Goal: Information Seeking & Learning: Check status

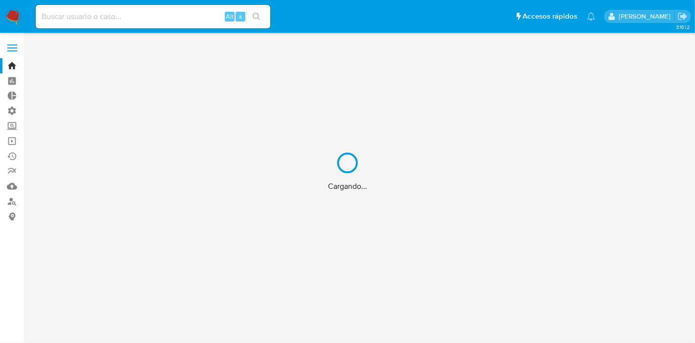
click at [437, 33] on div "Cargando..." at bounding box center [347, 171] width 695 height 343
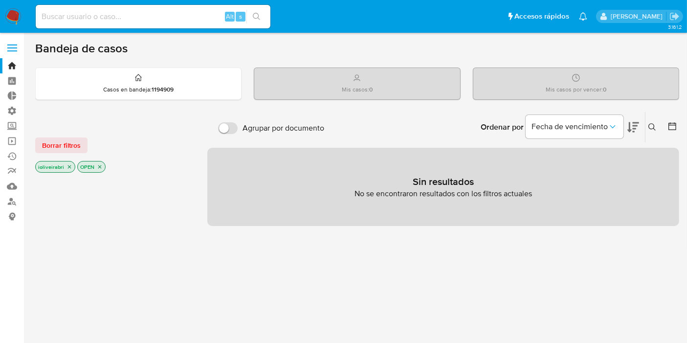
click at [579, 17] on icon "Notificaciones" at bounding box center [583, 16] width 8 height 8
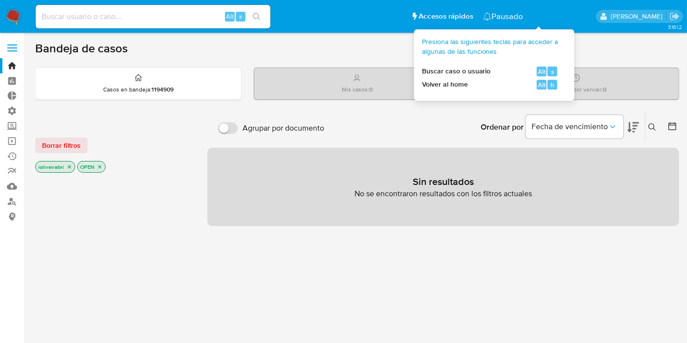
click at [473, 15] on span "Accesos rápidos" at bounding box center [445, 16] width 55 height 10
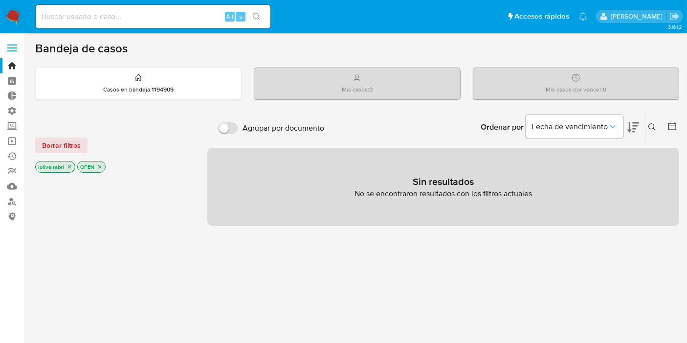
drag, startPoint x: 474, startPoint y: 14, endPoint x: 536, endPoint y: 12, distance: 62.1
click at [488, 12] on ul "Pausado Ver notificaciones Alt s Accesos rápidos Presiona las siguientes teclas…" at bounding box center [311, 16] width 561 height 24
click at [587, 14] on icon "Notificaciones" at bounding box center [583, 16] width 8 height 8
click at [491, 14] on icon "Notificaciones" at bounding box center [487, 16] width 8 height 8
click at [200, 80] on div "Casos en bandeja : 1194909" at bounding box center [138, 83] width 205 height 31
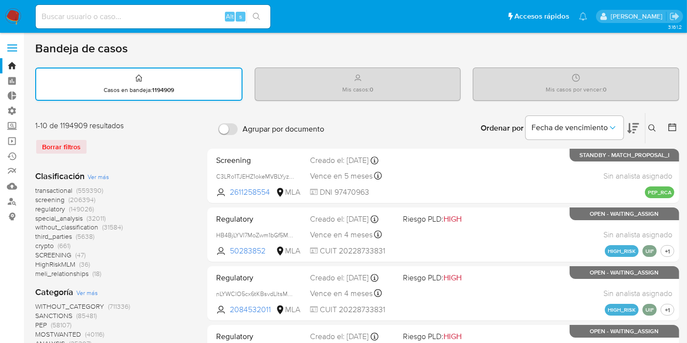
click at [193, 86] on div "Casos en bandeja : 1194909" at bounding box center [138, 83] width 205 height 31
click at [223, 128] on input "Agrupar por documento" at bounding box center [228, 129] width 20 height 12
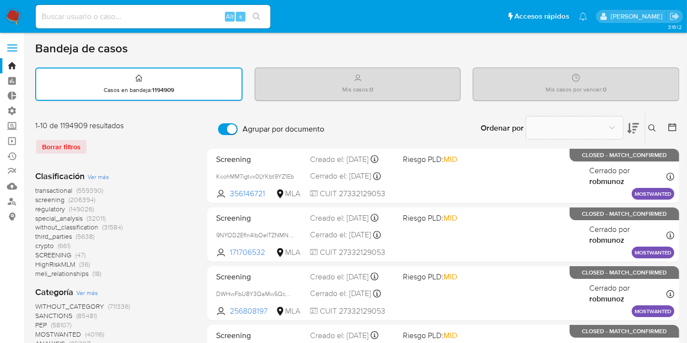
click at [227, 128] on input "Agrupar por documento" at bounding box center [228, 129] width 20 height 12
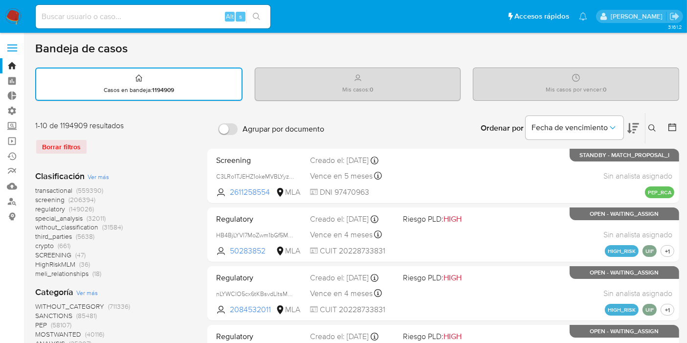
drag, startPoint x: 557, startPoint y: 84, endPoint x: 603, endPoint y: 89, distance: 46.3
click at [603, 89] on div "Mis casos por vencer : 0" at bounding box center [575, 83] width 205 height 31
click at [596, 87] on p "Mis casos por vencer : 0" at bounding box center [576, 90] width 61 height 8
click at [85, 189] on span "(559390)" at bounding box center [89, 190] width 27 height 10
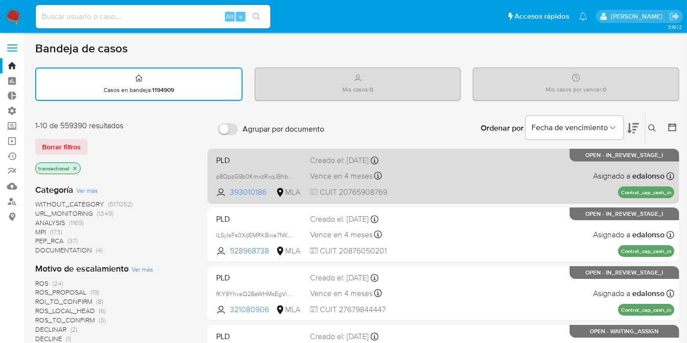
click at [214, 158] on div "PLD p8QpzG9b0KmxzRxqJBhbNdya 393010186 MLA Creado el: 26/06/2025 Creado el: 26/…" at bounding box center [443, 175] width 462 height 49
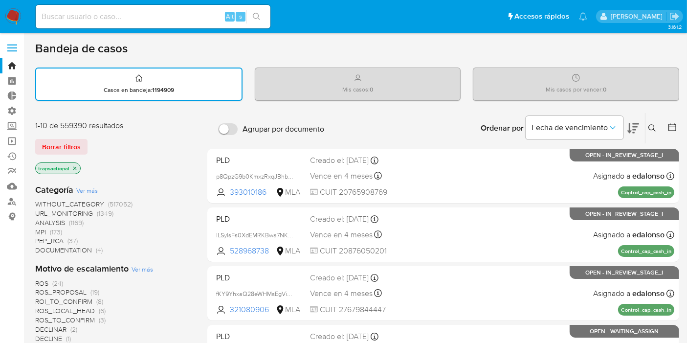
click at [228, 118] on label "Agrupar por documento" at bounding box center [271, 129] width 116 height 22
click at [228, 123] on input "Agrupar por documento" at bounding box center [228, 129] width 20 height 12
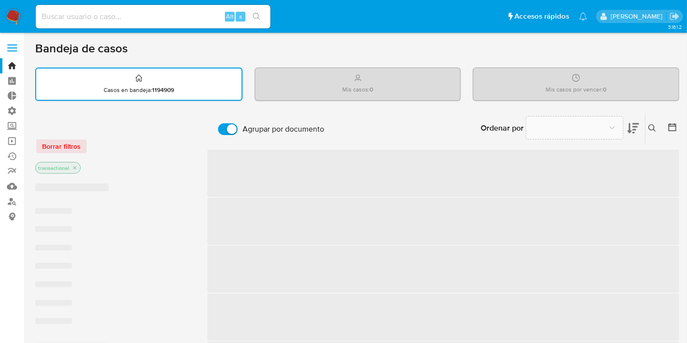
click at [227, 131] on input "Agrupar por documento" at bounding box center [228, 129] width 20 height 12
checkbox input "false"
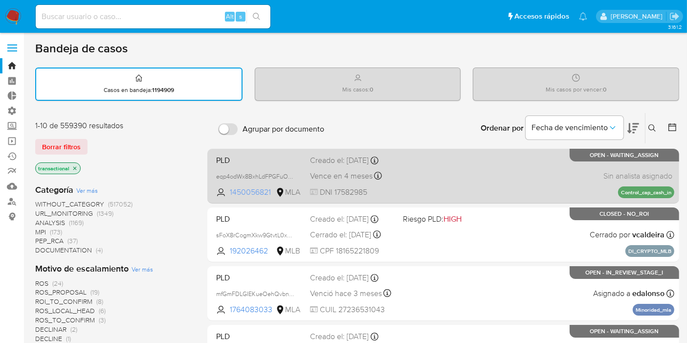
click at [265, 189] on span "1450056821" at bounding box center [252, 192] width 44 height 11
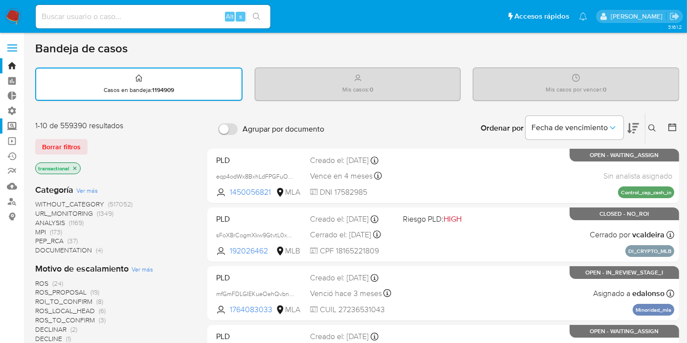
click at [9, 123] on label "Screening" at bounding box center [58, 125] width 116 height 15
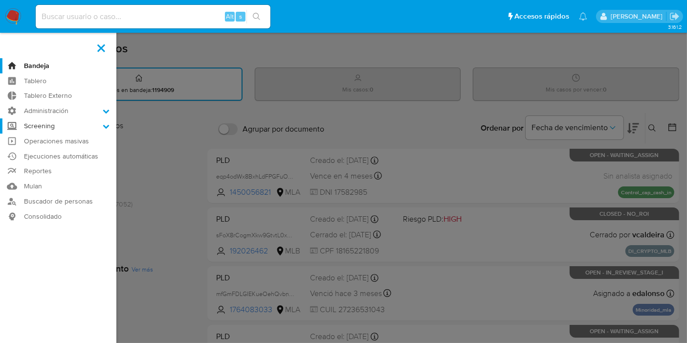
click at [0, 0] on input "Screening" at bounding box center [0, 0] width 0 height 0
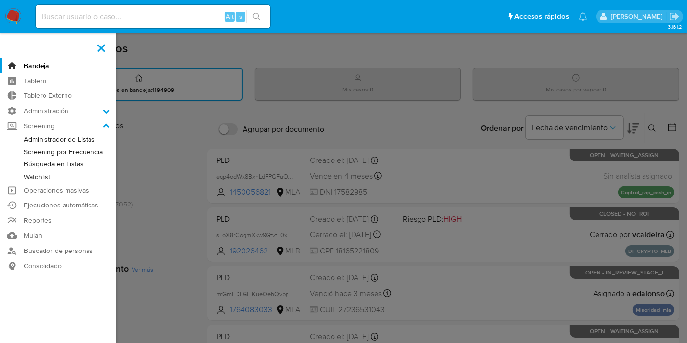
click at [64, 150] on link "Screening por Frecuencia" at bounding box center [58, 152] width 116 height 12
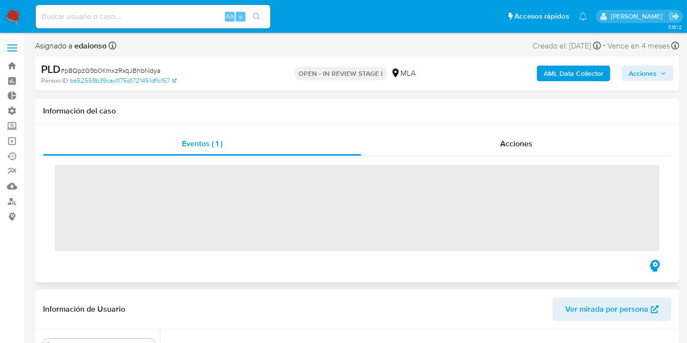
scroll to position [483, 0]
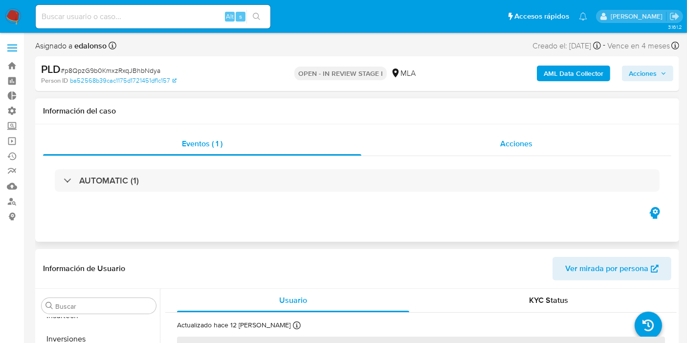
select select "10"
click at [483, 139] on div "Acciones" at bounding box center [516, 143] width 310 height 23
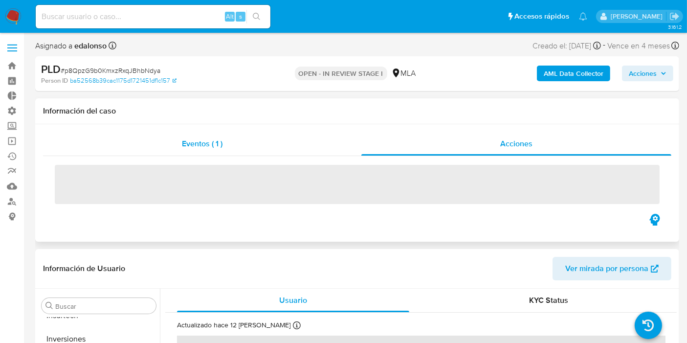
click at [234, 150] on div "Eventos ( 1 )" at bounding box center [202, 143] width 318 height 23
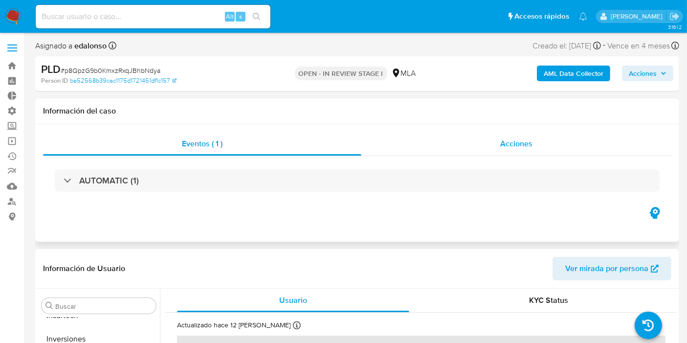
click at [500, 134] on div "Acciones" at bounding box center [516, 143] width 310 height 23
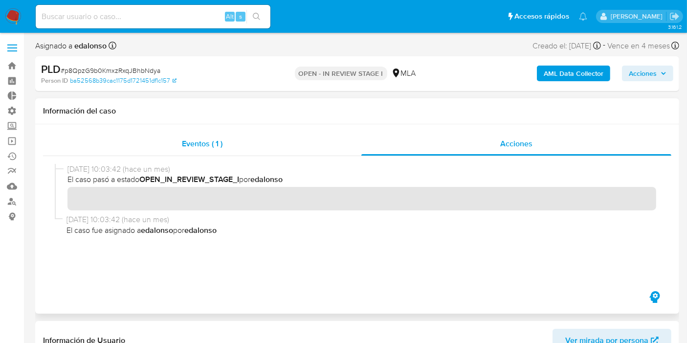
click at [300, 152] on div "Eventos ( 1 )" at bounding box center [202, 143] width 318 height 23
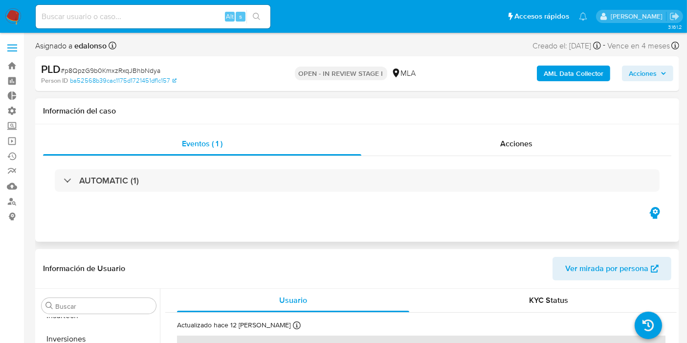
drag, startPoint x: 501, startPoint y: 124, endPoint x: 505, endPoint y: 131, distance: 8.4
click at [503, 126] on div "Eventos ( 1 ) Acciones AUTOMATIC (1)" at bounding box center [357, 182] width 644 height 117
click at [505, 132] on div "Acciones" at bounding box center [516, 143] width 310 height 23
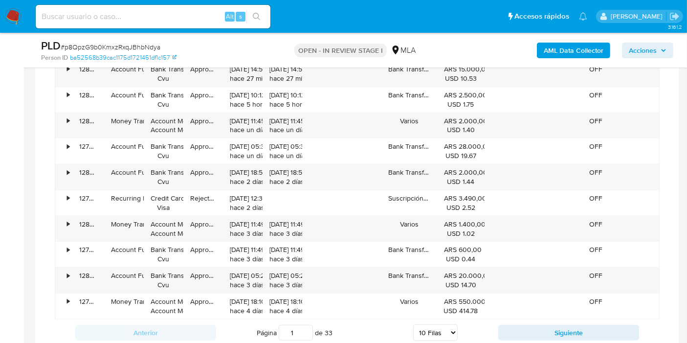
scroll to position [1086, 0]
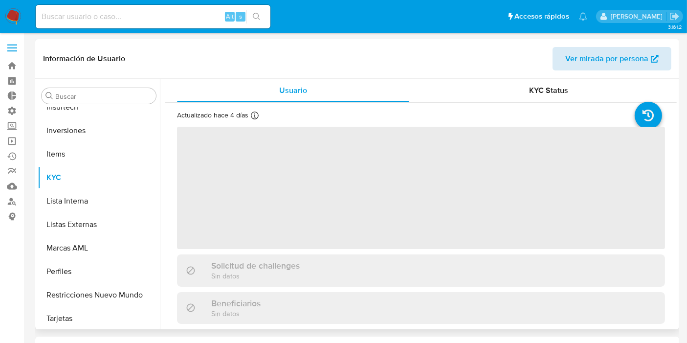
scroll to position [483, 0]
click at [594, 56] on span "Ver mirada por persona" at bounding box center [606, 58] width 83 height 23
select select "10"
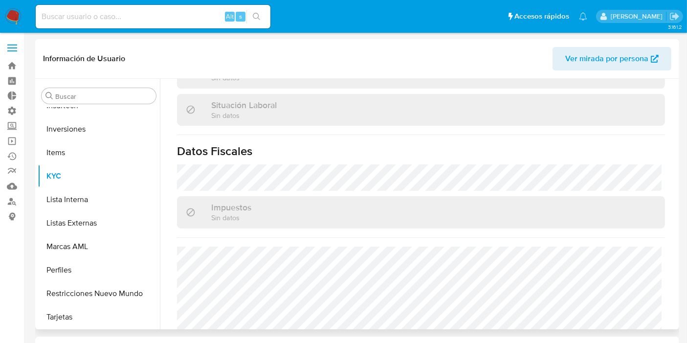
scroll to position [523, 0]
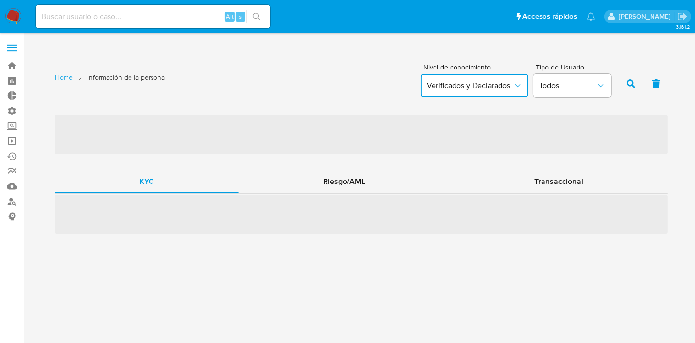
click at [444, 93] on button "Verificados y Declarados" at bounding box center [475, 85] width 108 height 23
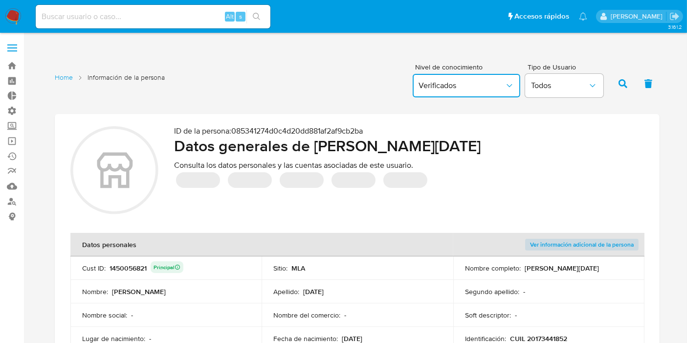
click at [461, 87] on span "Verificados" at bounding box center [461, 86] width 86 height 10
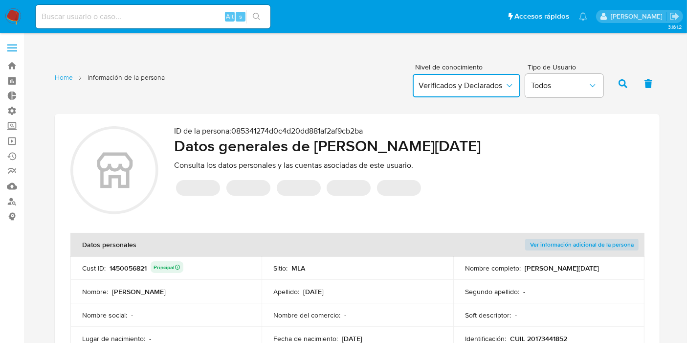
click at [469, 77] on button "Verificados y Declarados" at bounding box center [467, 85] width 108 height 23
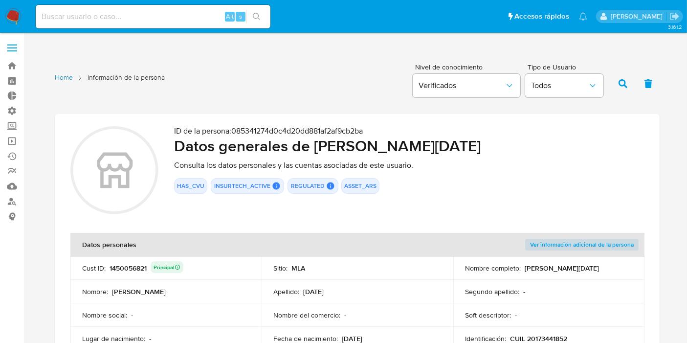
click at [63, 74] on link "Home" at bounding box center [64, 77] width 18 height 9
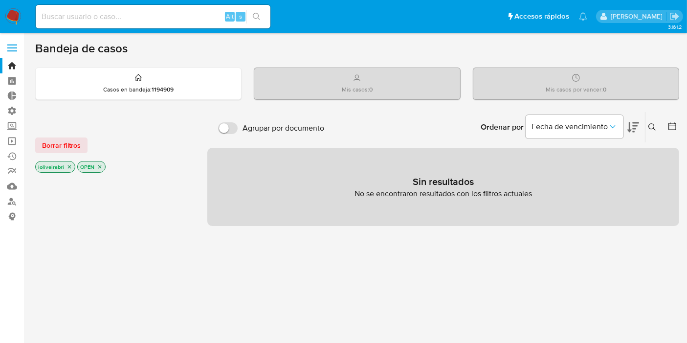
click at [11, 49] on label at bounding box center [12, 48] width 24 height 21
click at [0, 0] on input "checkbox" at bounding box center [0, 0] width 0 height 0
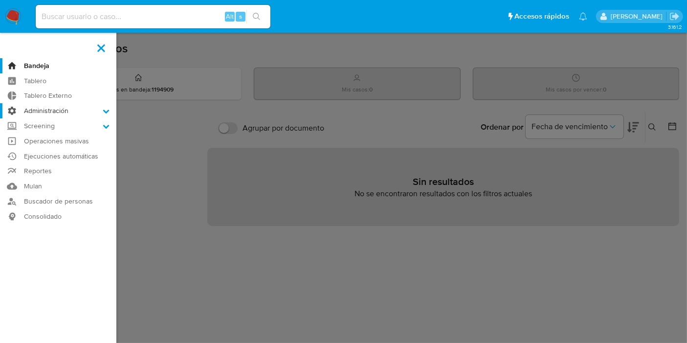
click at [51, 113] on label "Administración" at bounding box center [58, 110] width 116 height 15
click at [0, 0] on input "Administración" at bounding box center [0, 0] width 0 height 0
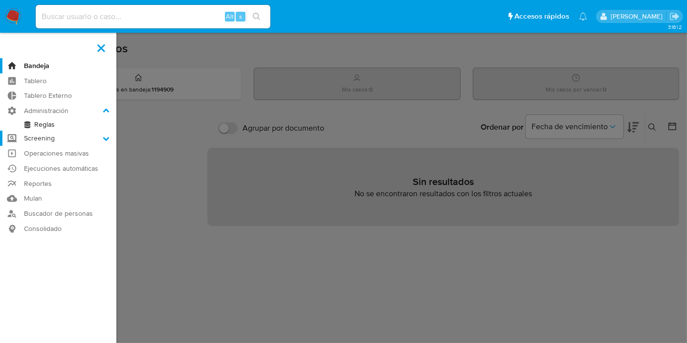
click at [52, 140] on label "Screening" at bounding box center [58, 138] width 116 height 15
click at [0, 0] on input "Screening" at bounding box center [0, 0] width 0 height 0
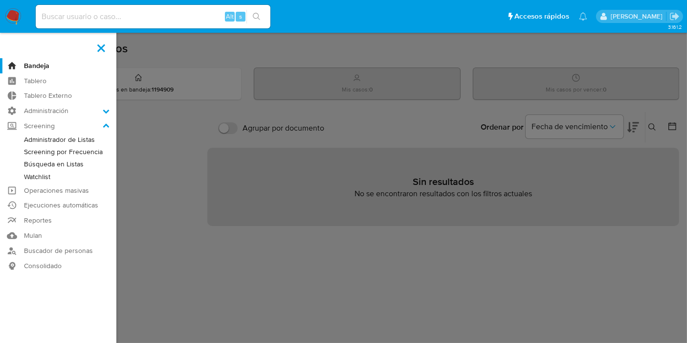
click at [61, 135] on link "Administrador de Listas" at bounding box center [58, 139] width 116 height 12
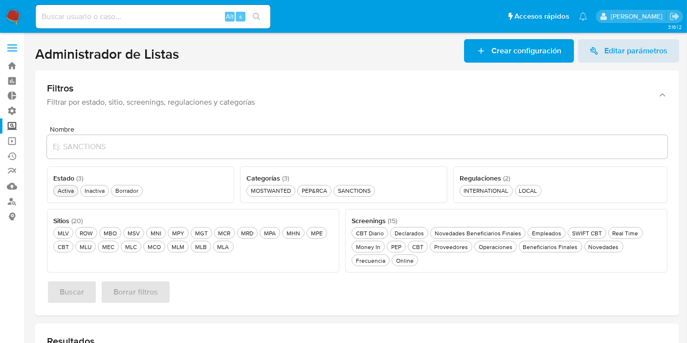
click at [70, 192] on div "Activa Activa" at bounding box center [66, 190] width 20 height 8
click at [284, 194] on div "MOSTWANTED MOSTWANTED" at bounding box center [271, 190] width 44 height 8
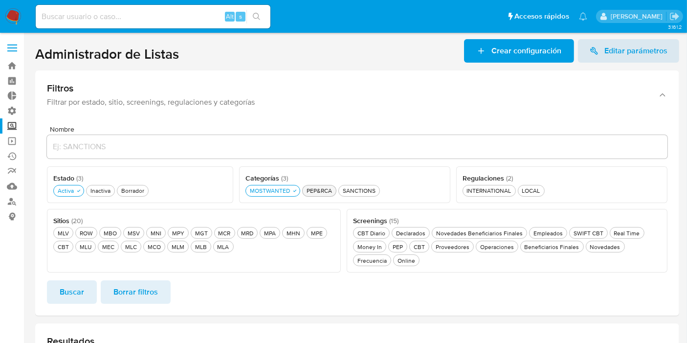
click at [320, 191] on div "PEP&RCA PEP&RCA" at bounding box center [319, 190] width 29 height 8
click at [349, 186] on div "SANCTIONS SANCTIONS" at bounding box center [365, 190] width 37 height 8
click at [282, 191] on div "MOSTWANTED MOSTWANTED" at bounding box center [270, 190] width 44 height 8
click at [311, 194] on div "PEP&RCA PEP&RCA" at bounding box center [314, 190] width 29 height 8
click at [352, 186] on div "SANCTIONS SANCTIONS" at bounding box center [354, 190] width 37 height 8
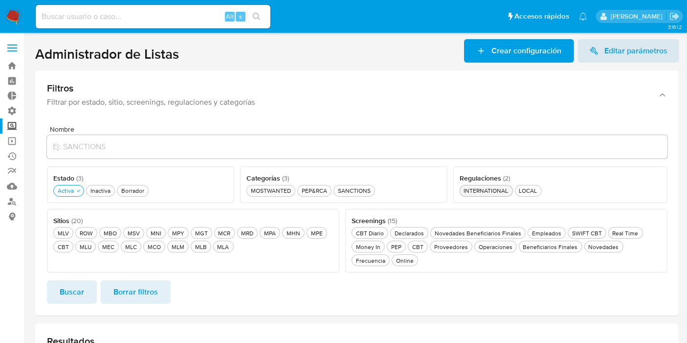
click at [500, 190] on div "INTERNATIONAL INTERNATIONAL" at bounding box center [486, 190] width 48 height 8
drag, startPoint x: 533, startPoint y: 186, endPoint x: 528, endPoint y: 187, distance: 5.0
click at [532, 186] on div "LOCAL LOCAL" at bounding box center [532, 190] width 22 height 8
click at [490, 196] on div "Regulaciones ( 2 ) Este campo es requerido INTERNATIONAL INTERNATIONAL LOCAL LO…" at bounding box center [559, 184] width 216 height 37
click at [491, 194] on button "INTERNATIONAL INTERNATIONAL" at bounding box center [487, 191] width 59 height 12
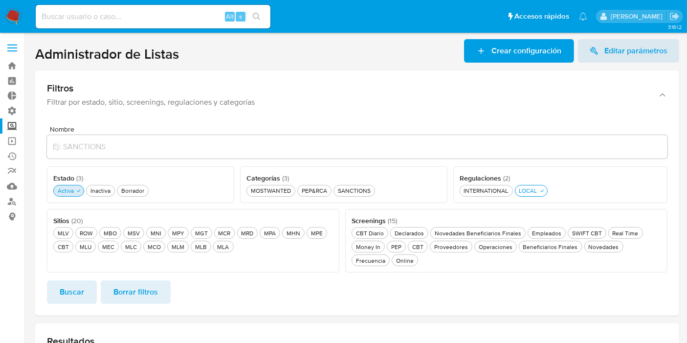
click at [67, 193] on div "Activa Activa" at bounding box center [66, 190] width 20 height 8
click at [65, 232] on div "MLV MLV" at bounding box center [63, 233] width 15 height 8
click at [71, 233] on icon "button" at bounding box center [74, 233] width 6 height 6
drag, startPoint x: 173, startPoint y: 248, endPoint x: 200, endPoint y: 244, distance: 27.7
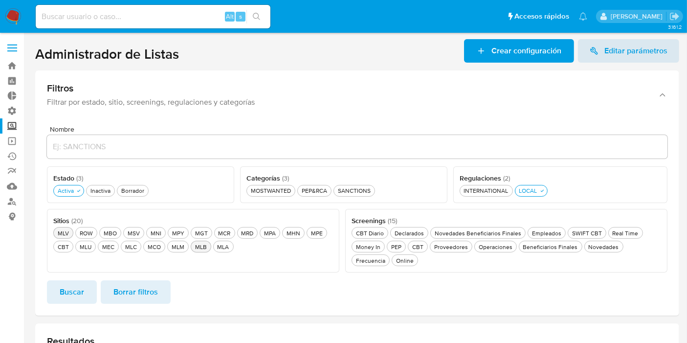
click at [173, 248] on div "MLM MLM" at bounding box center [178, 246] width 17 height 8
click at [200, 244] on div "MLB MLB" at bounding box center [207, 246] width 16 height 8
click at [177, 241] on button "MLM MLM" at bounding box center [180, 247] width 27 height 12
click at [204, 249] on div "MLB MLB" at bounding box center [201, 246] width 16 height 8
click at [593, 58] on span "Editar parámetros" at bounding box center [629, 50] width 78 height 23
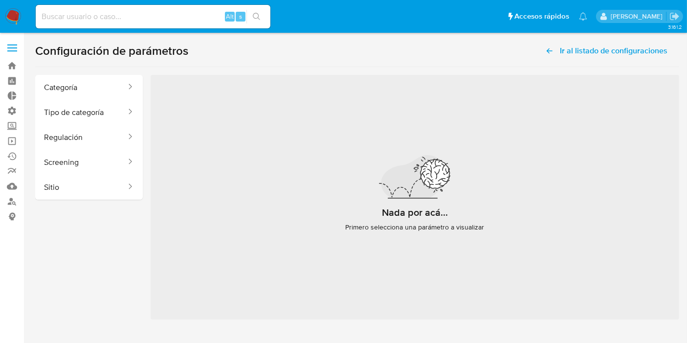
drag, startPoint x: 381, startPoint y: 207, endPoint x: 515, endPoint y: 238, distance: 137.0
click at [515, 238] on div "Nada por acá... Primero selecciona una parámetro a visualizar" at bounding box center [415, 197] width 528 height 244
click at [485, 230] on div "Nada por acá... Primero selecciona una parámetro a visualizar" at bounding box center [415, 197] width 528 height 244
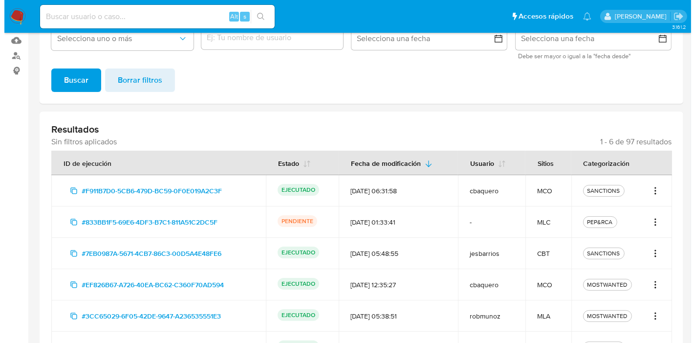
scroll to position [163, 0]
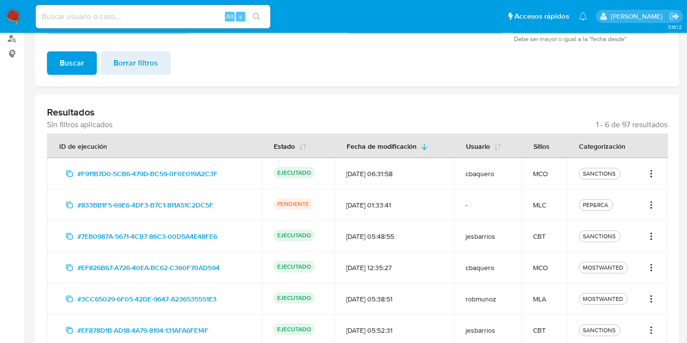
drag, startPoint x: 654, startPoint y: 166, endPoint x: 651, endPoint y: 174, distance: 8.2
click at [654, 167] on td "SANCTIONS" at bounding box center [617, 173] width 101 height 31
click at [651, 177] on icon "Acciones" at bounding box center [651, 174] width 10 height 12
click at [637, 191] on button "Ver detalles" at bounding box center [619, 194] width 73 height 23
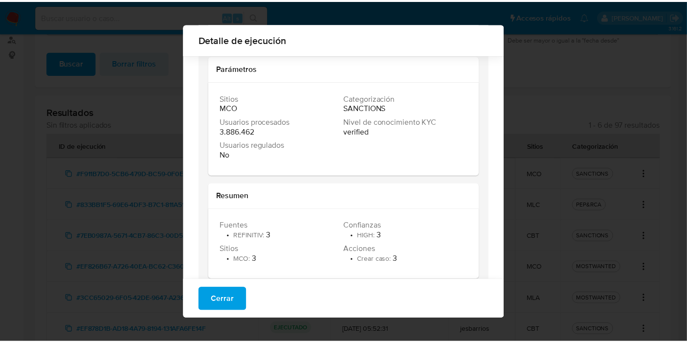
scroll to position [111, 0]
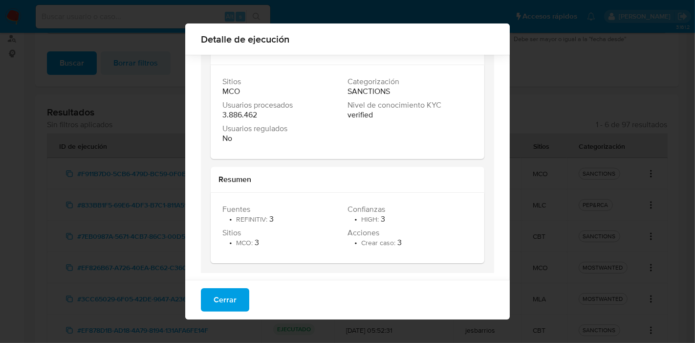
click at [225, 289] on span "Cerrar" at bounding box center [225, 300] width 23 height 22
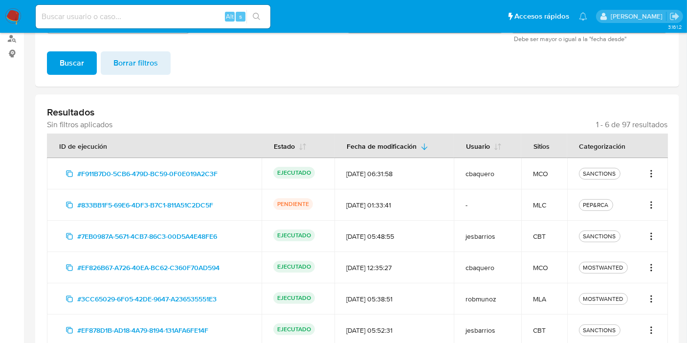
click at [646, 204] on div "PEP&RCA" at bounding box center [618, 205] width 78 height 12
click at [649, 207] on icon "Acciones" at bounding box center [651, 205] width 10 height 12
click at [591, 196] on td "PEP&RCA" at bounding box center [617, 204] width 101 height 31
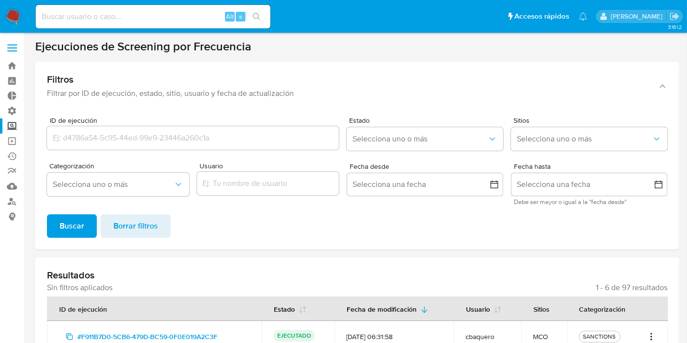
scroll to position [0, 0]
click at [10, 125] on label "Screening" at bounding box center [58, 125] width 116 height 15
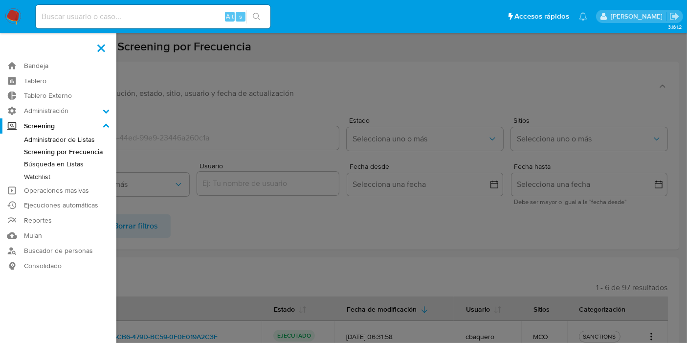
click at [0, 0] on input "Screening" at bounding box center [0, 0] width 0 height 0
click at [44, 176] on link "Watchlist" at bounding box center [58, 177] width 116 height 12
